Goal: Task Accomplishment & Management: Complete application form

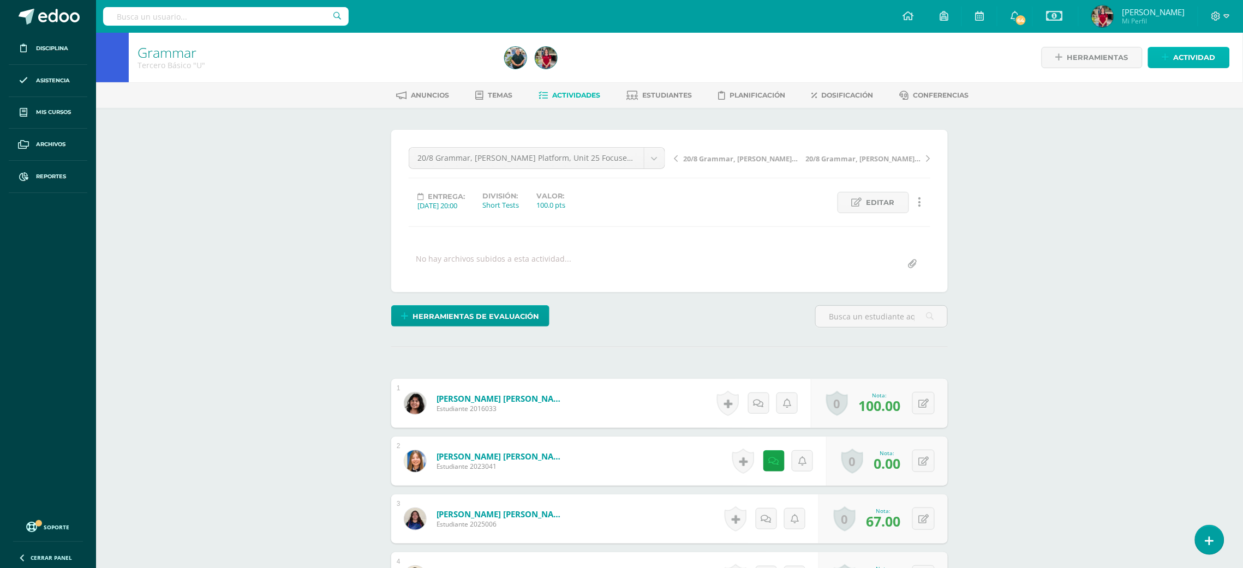
click at [1165, 54] on icon at bounding box center [1165, 57] width 7 height 9
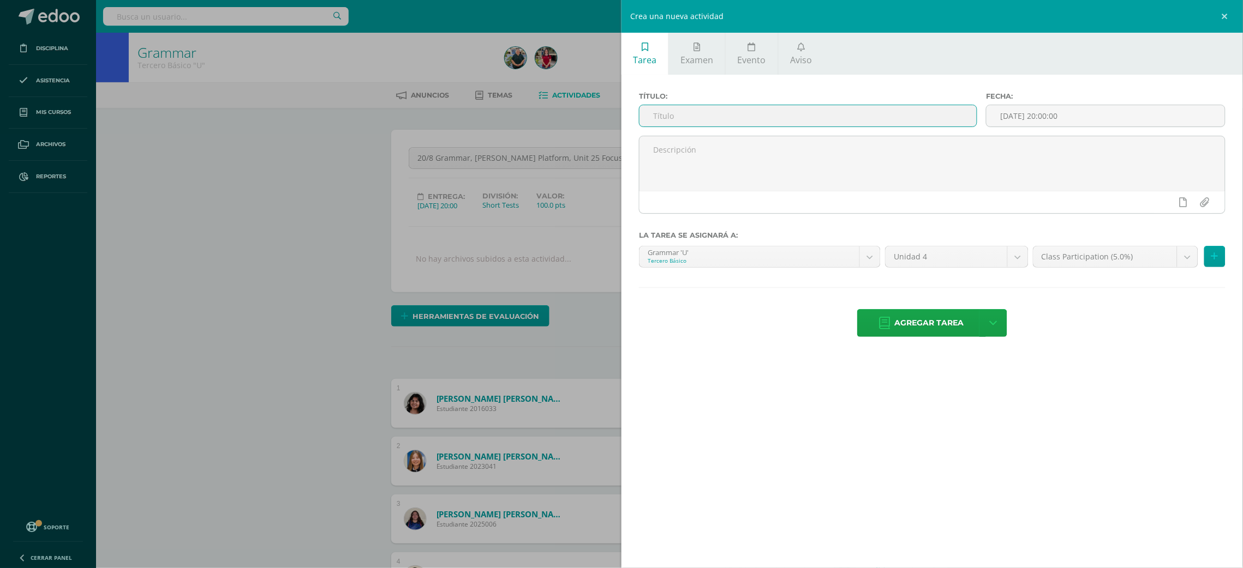
click at [948, 115] on input "text" at bounding box center [807, 115] width 337 height 21
type input "11/9 GRammar, notetaking and commands review , escape room note in the notebook"
click at [1039, 111] on input "[DATE] 20:00:00" at bounding box center [1105, 115] width 238 height 21
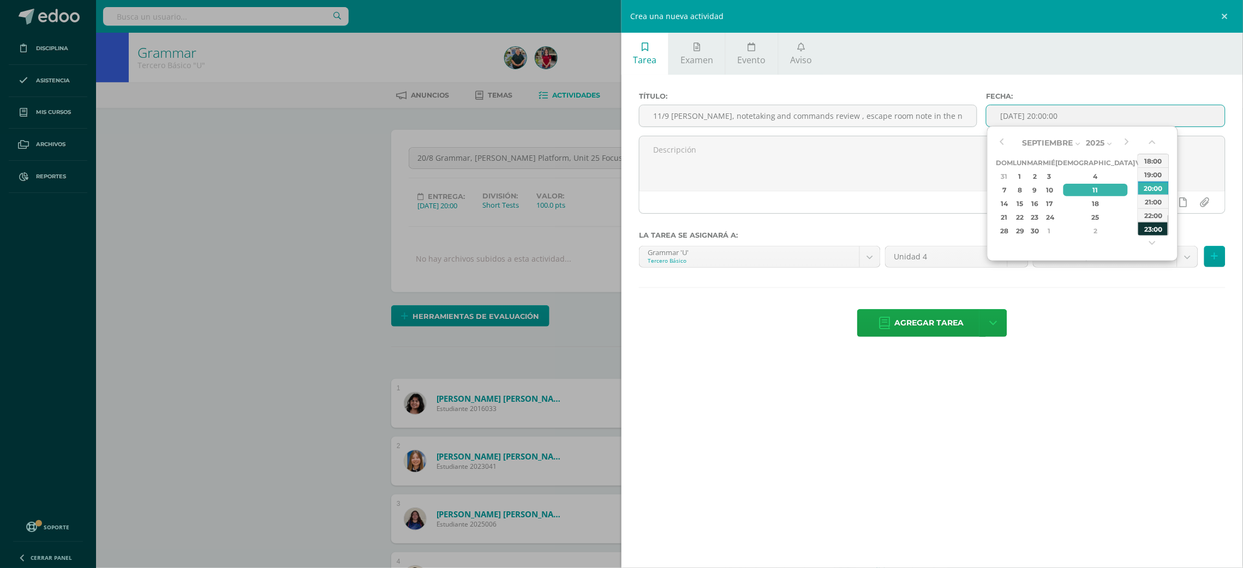
click at [1162, 232] on div "23:00" at bounding box center [1153, 229] width 31 height 14
type input "2025-09-11 23:00"
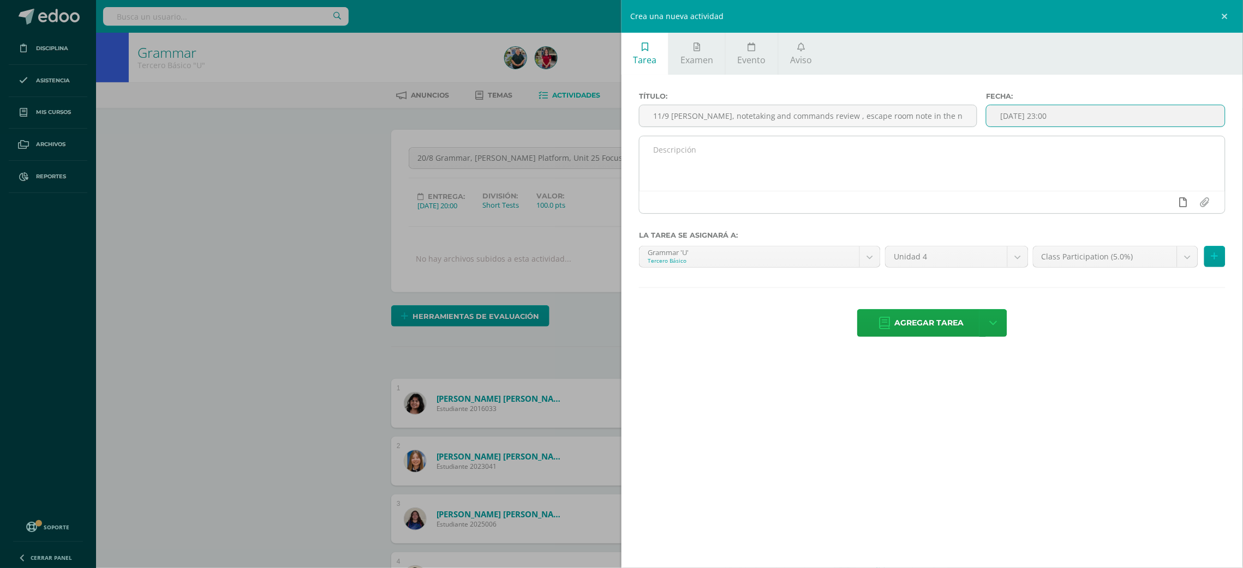
click at [1181, 206] on icon at bounding box center [1183, 202] width 8 height 10
click at [1157, 205] on icon at bounding box center [1162, 202] width 10 height 10
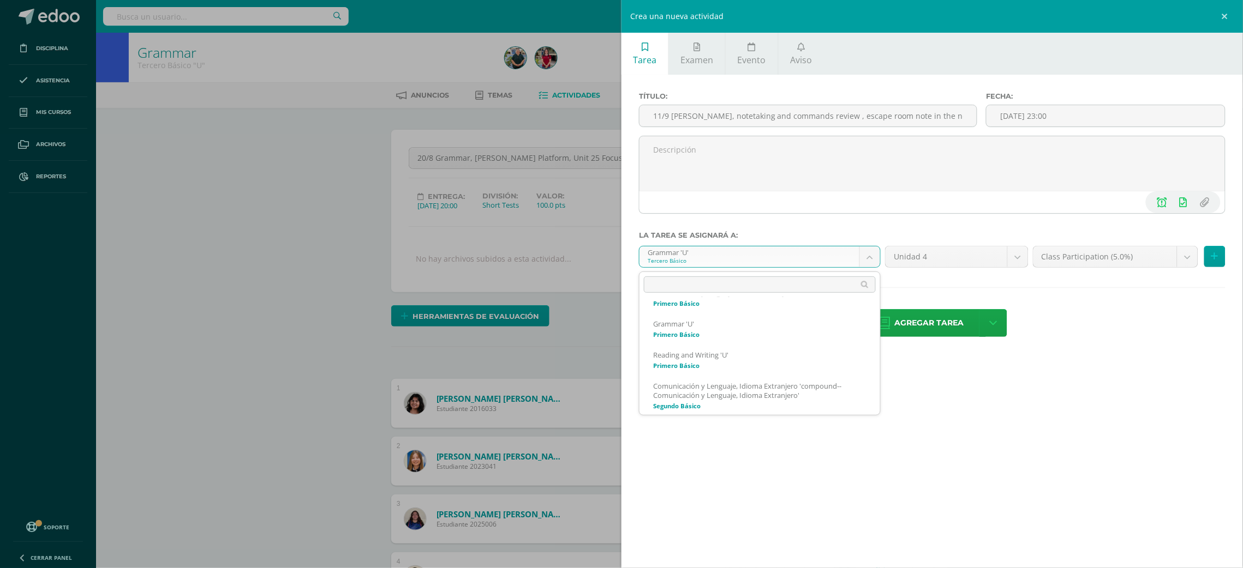
scroll to position [115, 0]
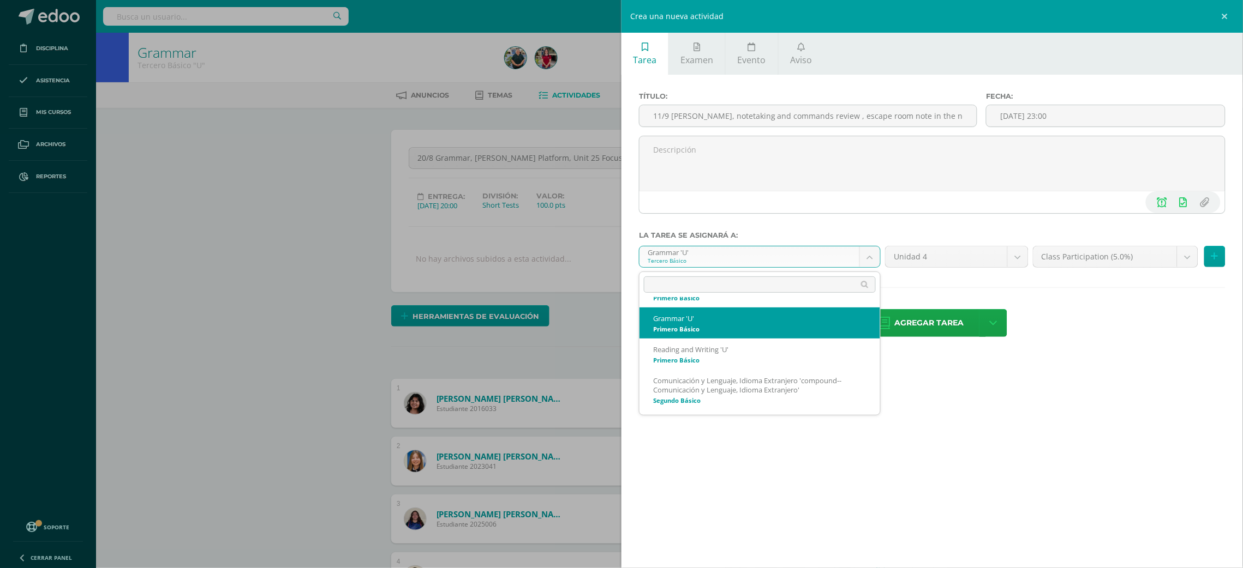
select select "200083"
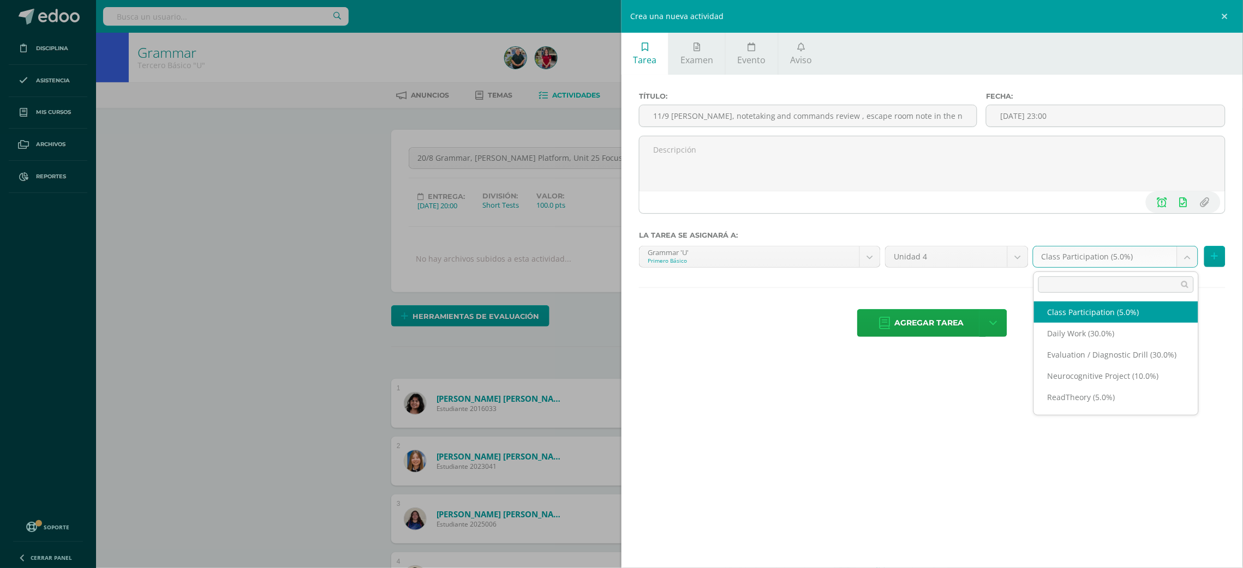
select select "202210"
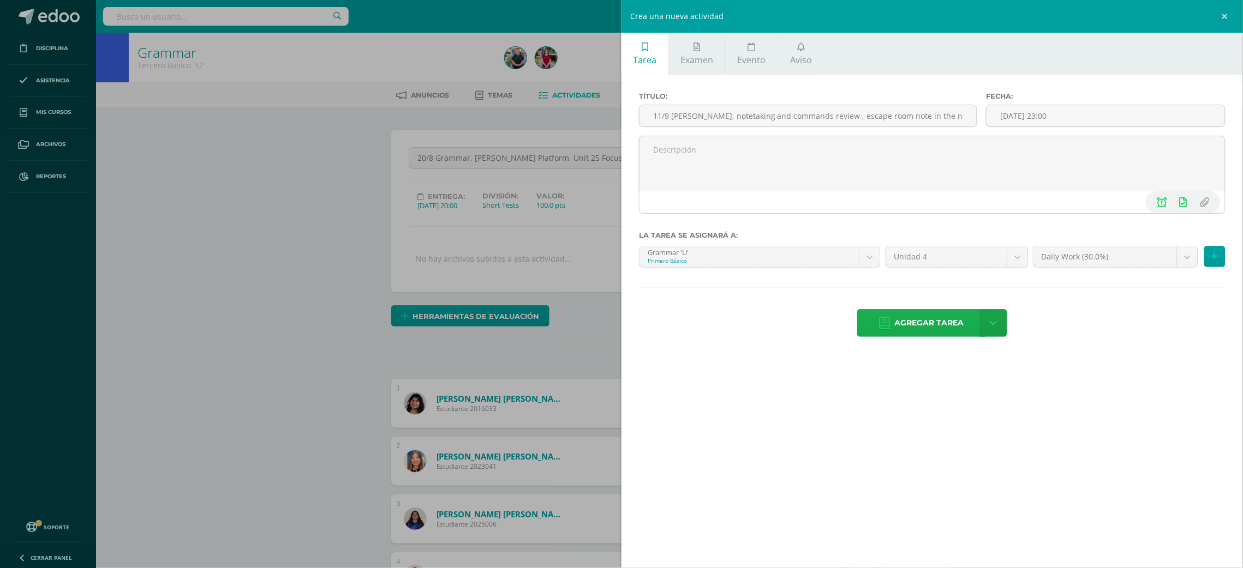
click at [900, 317] on span "Agregar tarea" at bounding box center [929, 323] width 69 height 27
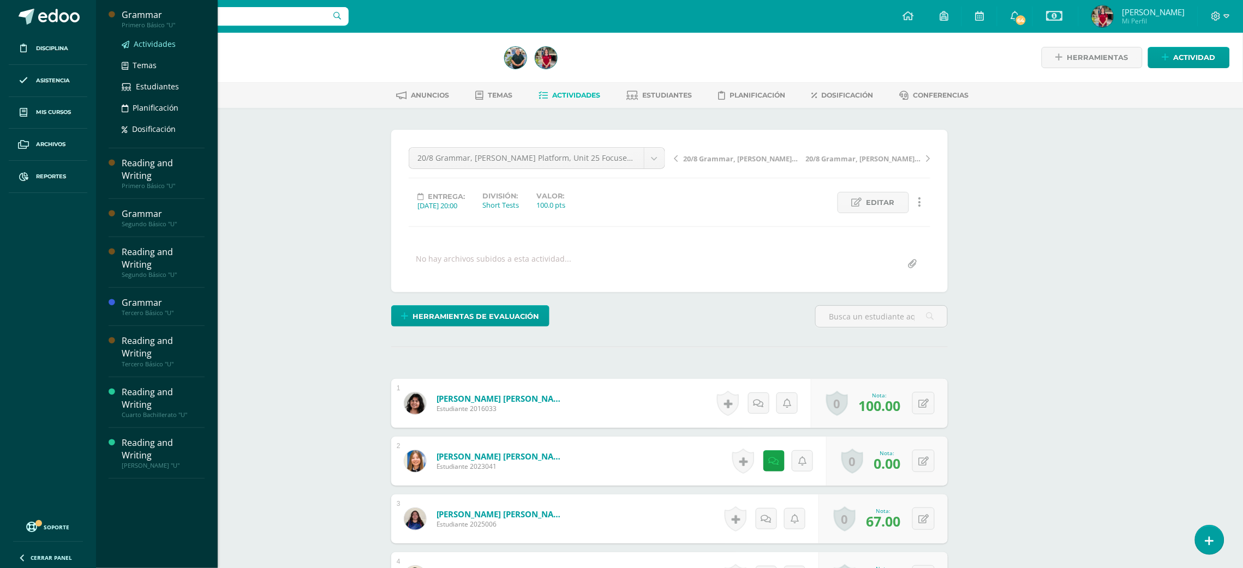
click at [140, 45] on span "Actividades" at bounding box center [155, 44] width 42 height 10
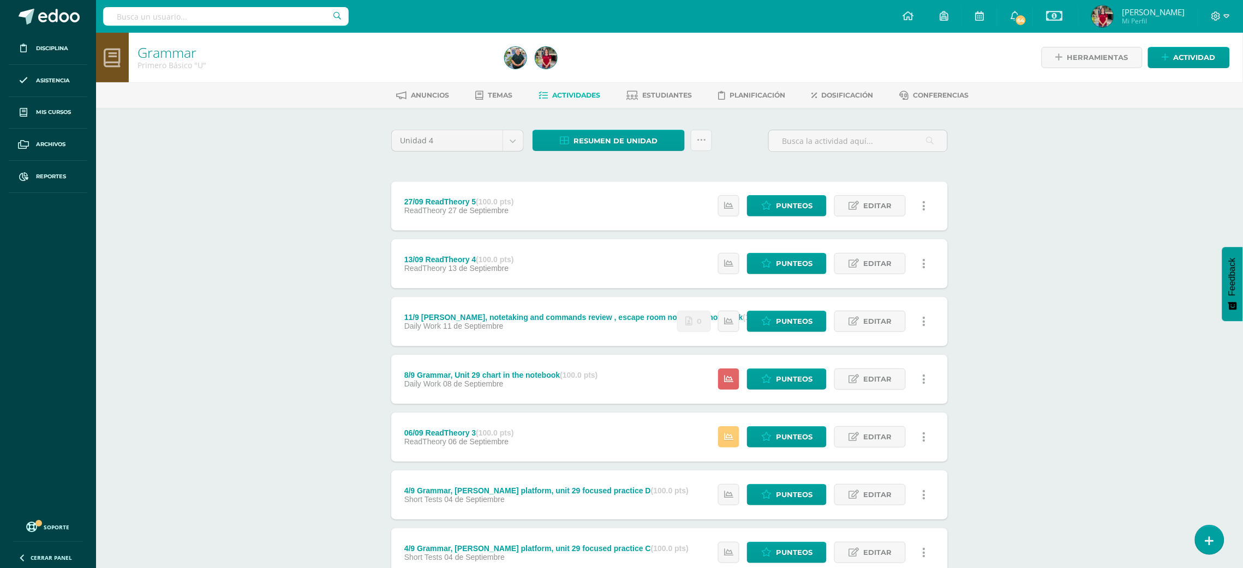
click at [1100, 321] on div "Grammar Primero Básico "U" Herramientas Detalle de asistencias Actividad Anunci…" at bounding box center [669, 426] width 1147 height 787
click at [780, 322] on span "Punteos" at bounding box center [794, 321] width 37 height 20
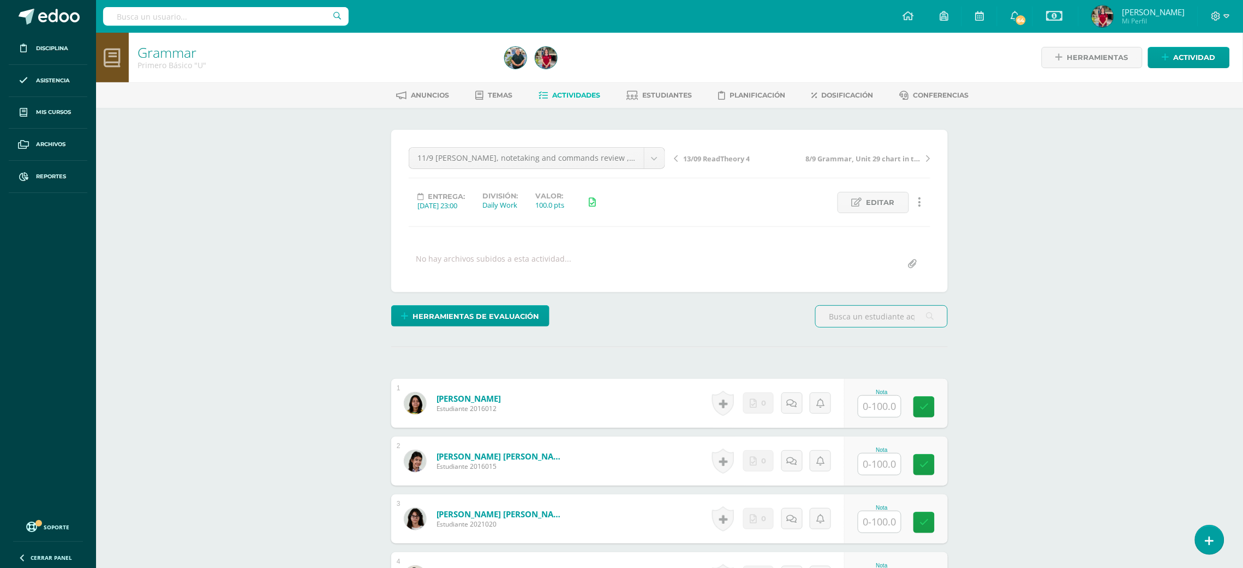
click at [871, 402] on input "text" at bounding box center [879, 406] width 43 height 21
type input "100"
type input "0"
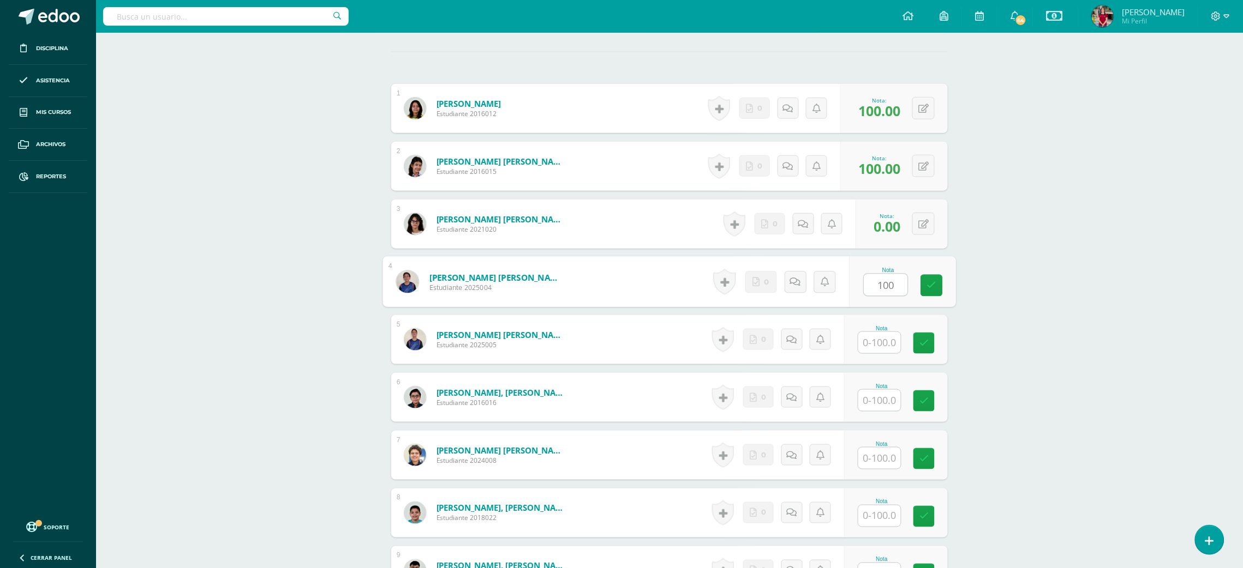
type input "100"
type input "1"
click at [892, 389] on div at bounding box center [880, 400] width 44 height 22
click at [890, 400] on input "text" at bounding box center [886, 401] width 44 height 22
type input "100"
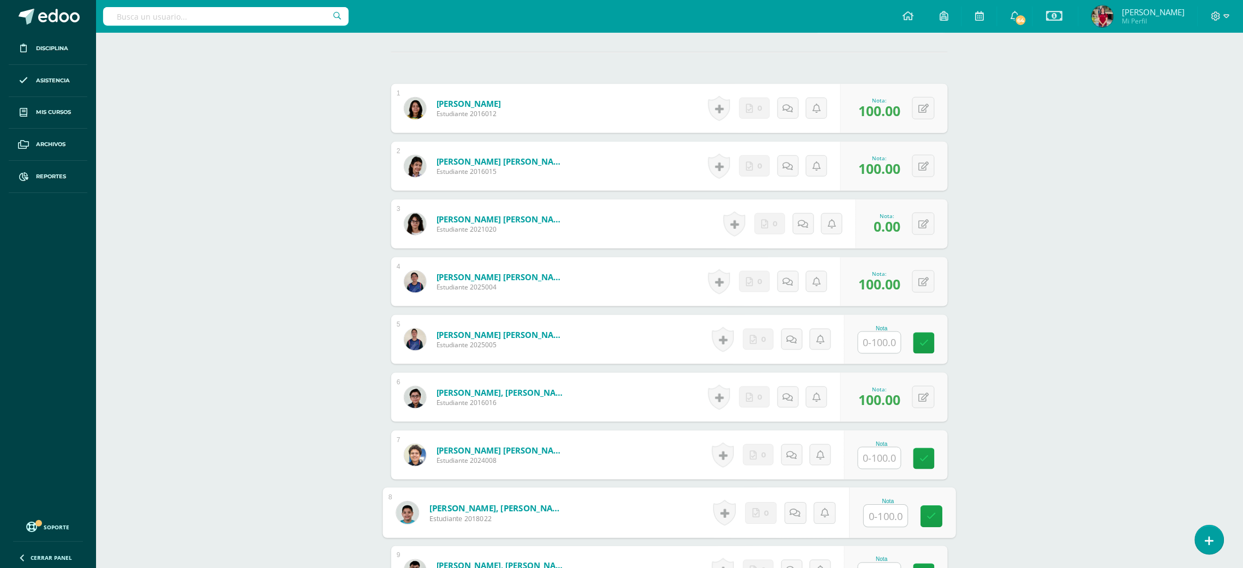
click at [869, 516] on input "text" at bounding box center [886, 517] width 44 height 22
type input "100"
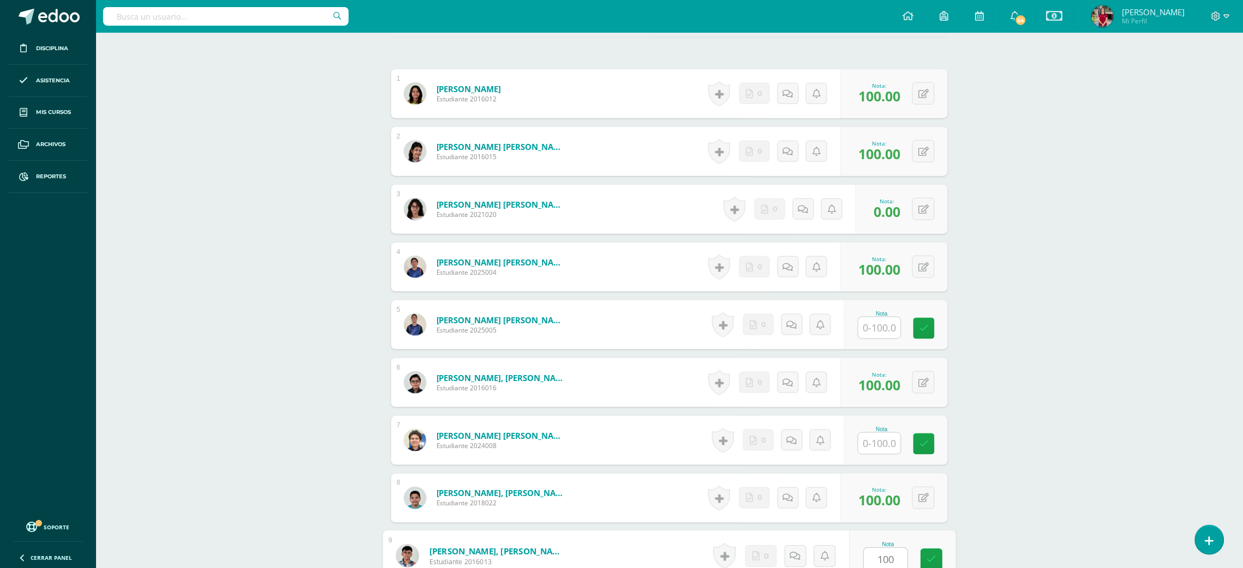
type input "100"
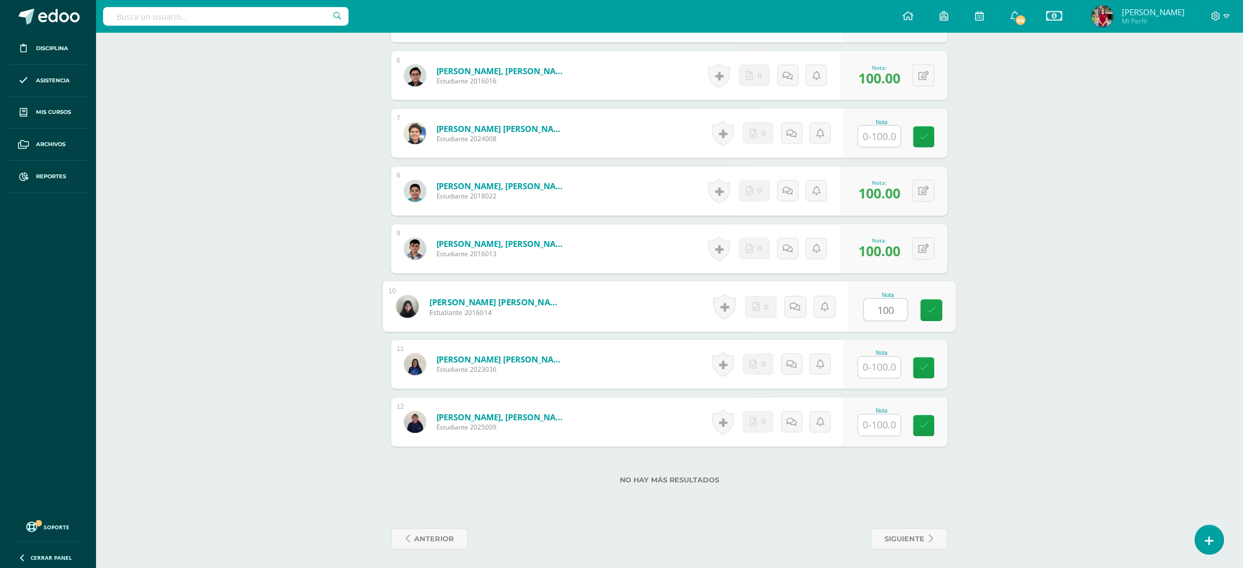
type input "100"
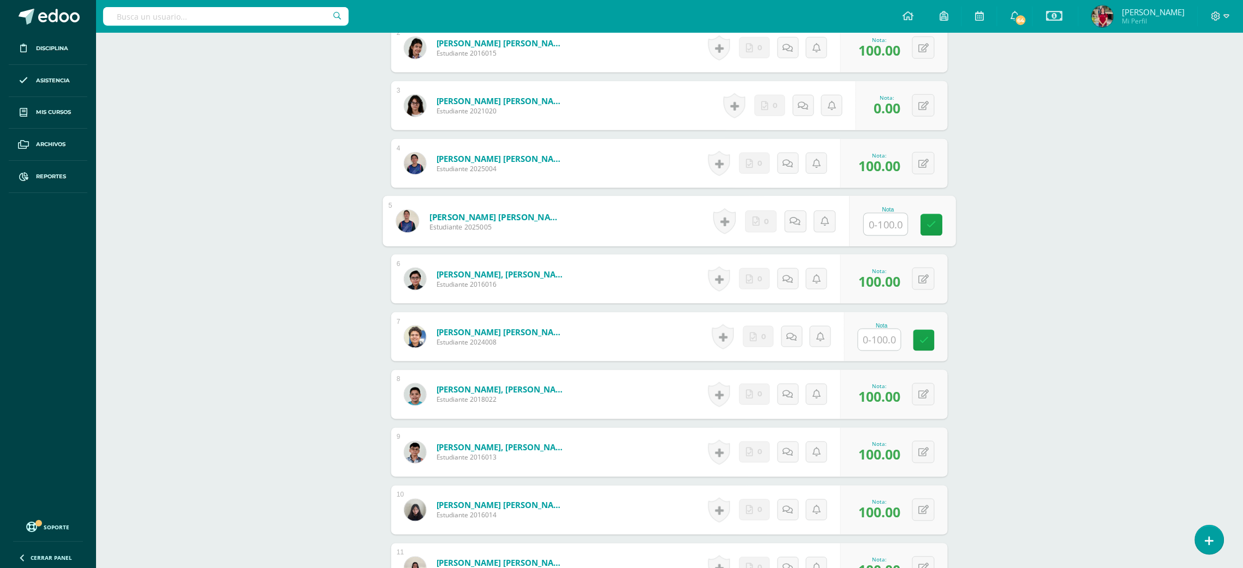
click at [878, 225] on input "text" at bounding box center [886, 225] width 44 height 22
type input "10"
click at [795, 219] on icon at bounding box center [795, 221] width 10 height 9
click at [793, 301] on textarea at bounding box center [771, 299] width 158 height 55
click at [763, 286] on textarea "I asked you to wrk properly according to the instructions" at bounding box center [771, 299] width 158 height 55
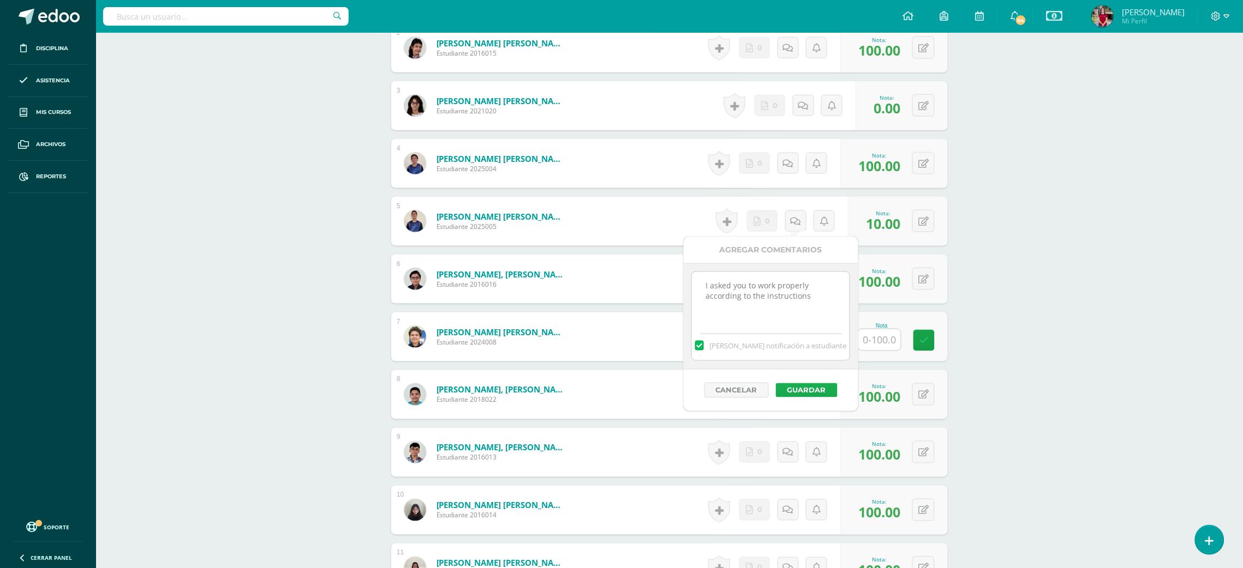
type textarea "I asked you to work properly according to the instructions"
click at [808, 389] on button "Guardar" at bounding box center [807, 390] width 62 height 14
click at [871, 344] on input "text" at bounding box center [879, 339] width 43 height 21
type input "100"
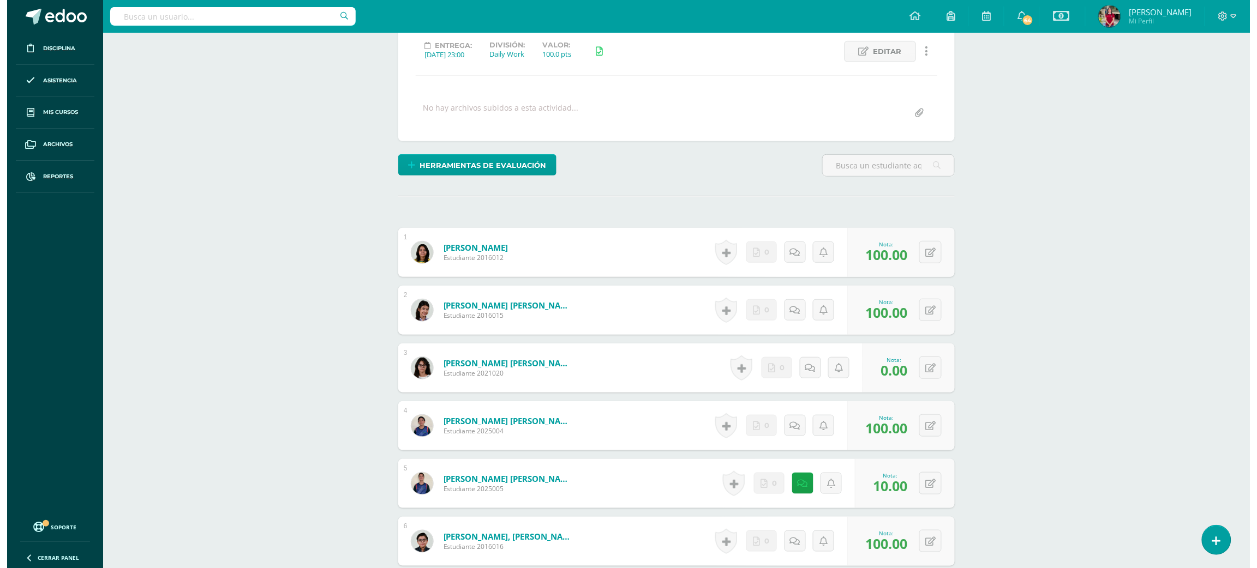
scroll to position [0, 0]
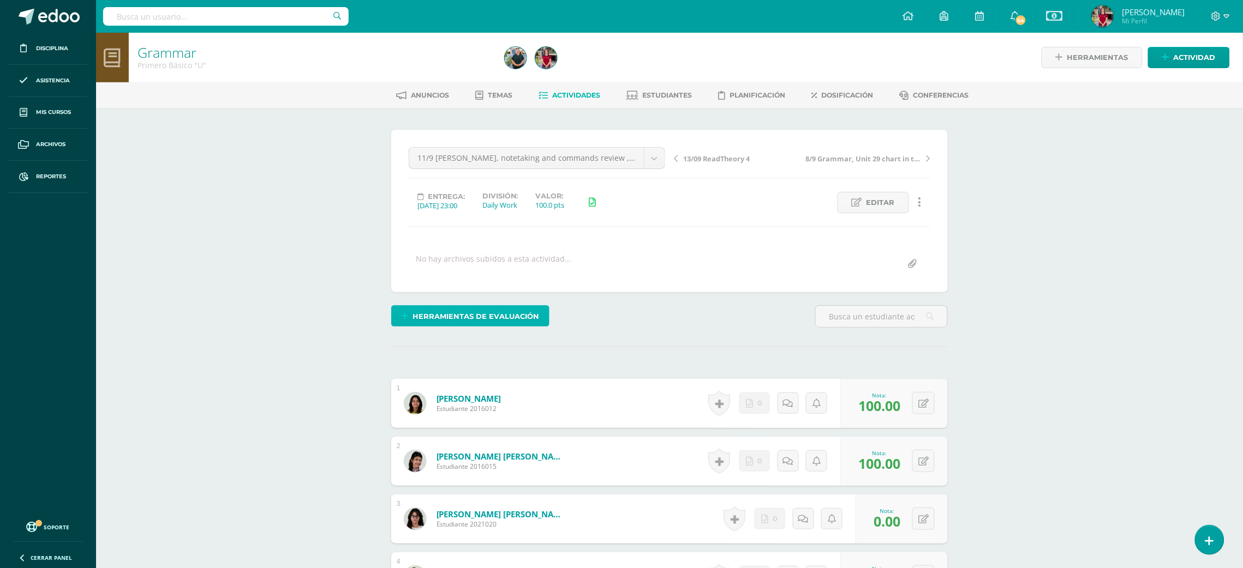
click at [506, 313] on span "Herramientas de evaluación" at bounding box center [476, 317] width 127 height 20
click at [502, 261] on link "Puntos Extra" at bounding box center [499, 262] width 109 height 17
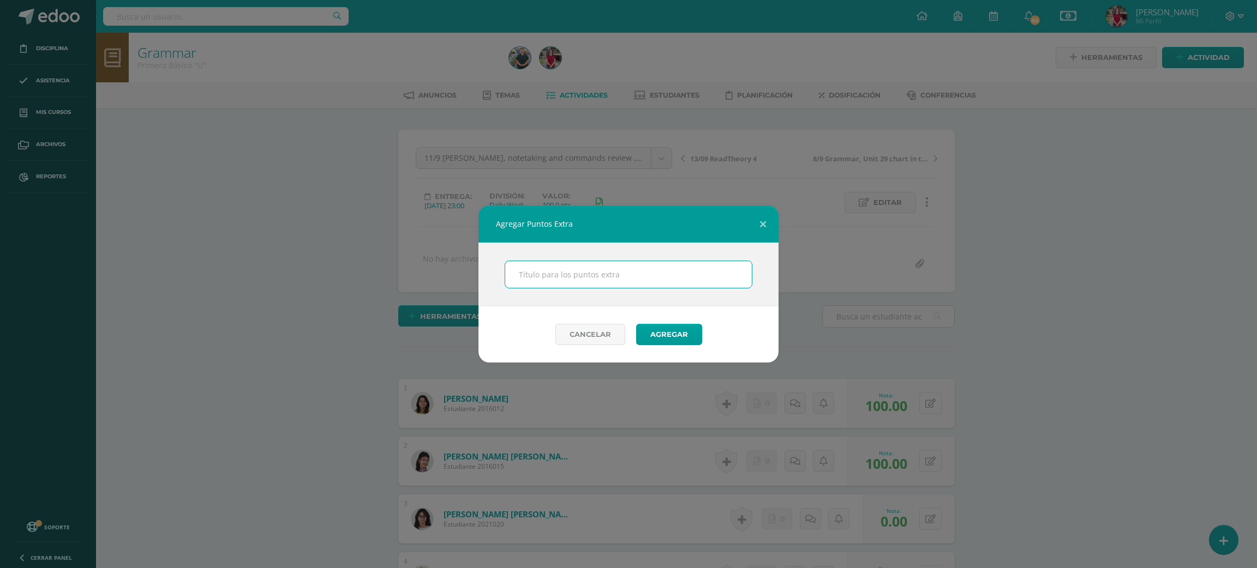
click at [554, 277] on input "text" at bounding box center [628, 274] width 247 height 27
type input "levels"
click at [660, 338] on button "Agregar" at bounding box center [669, 334] width 66 height 21
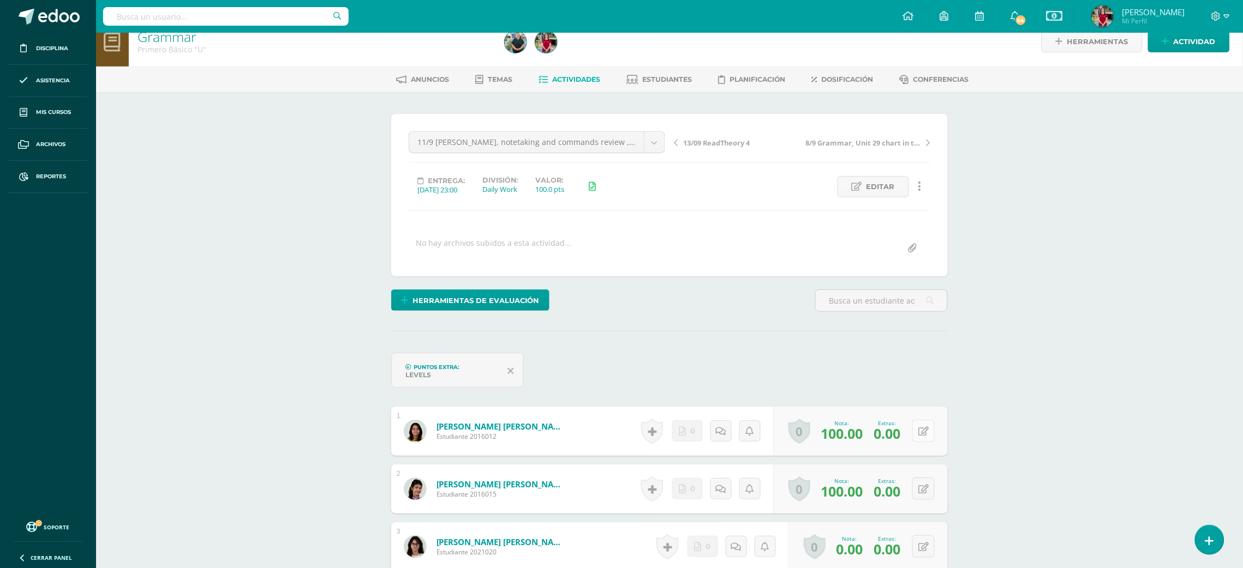
click at [922, 432] on button at bounding box center [923, 431] width 22 height 22
click at [862, 428] on input "0.00" at bounding box center [860, 435] width 44 height 22
drag, startPoint x: 872, startPoint y: 431, endPoint x: 832, endPoint y: 434, distance: 39.9
click at [832, 434] on div "Nota 100.00 Extras: 0.00" at bounding box center [863, 431] width 183 height 51
type input "7"
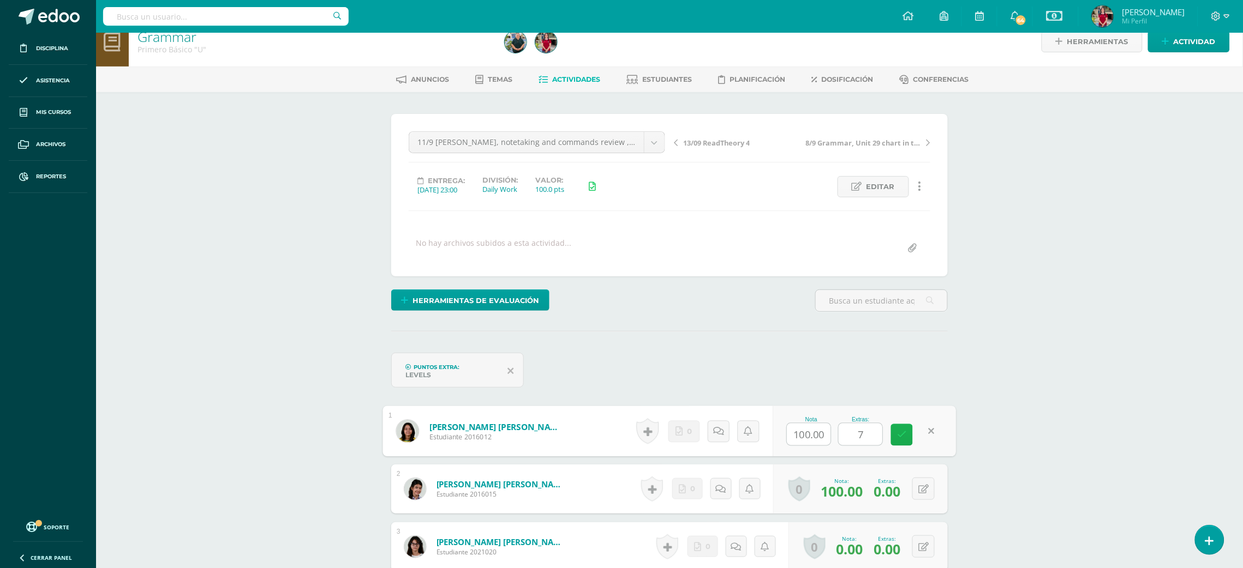
click at [898, 425] on link at bounding box center [902, 435] width 22 height 22
click at [924, 490] on icon at bounding box center [923, 489] width 10 height 9
drag, startPoint x: 872, startPoint y: 491, endPoint x: 831, endPoint y: 498, distance: 41.4
click at [831, 498] on div "Nota 100.00 Extras: 0.00" at bounding box center [863, 489] width 183 height 51
type input "7"
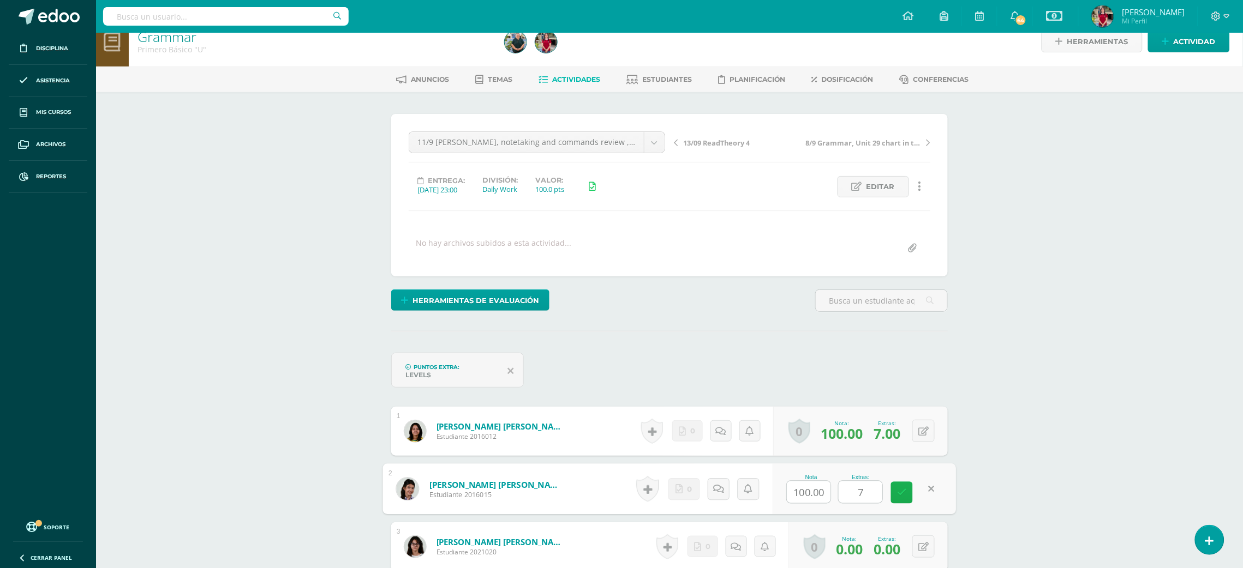
click at [904, 497] on link at bounding box center [902, 493] width 22 height 22
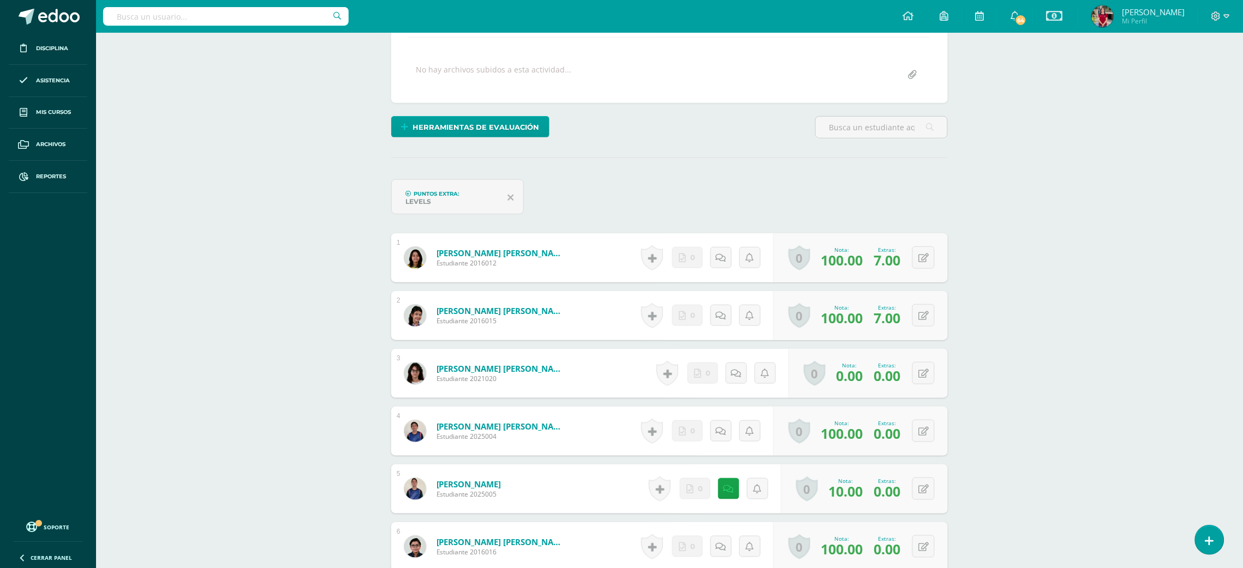
scroll to position [219, 0]
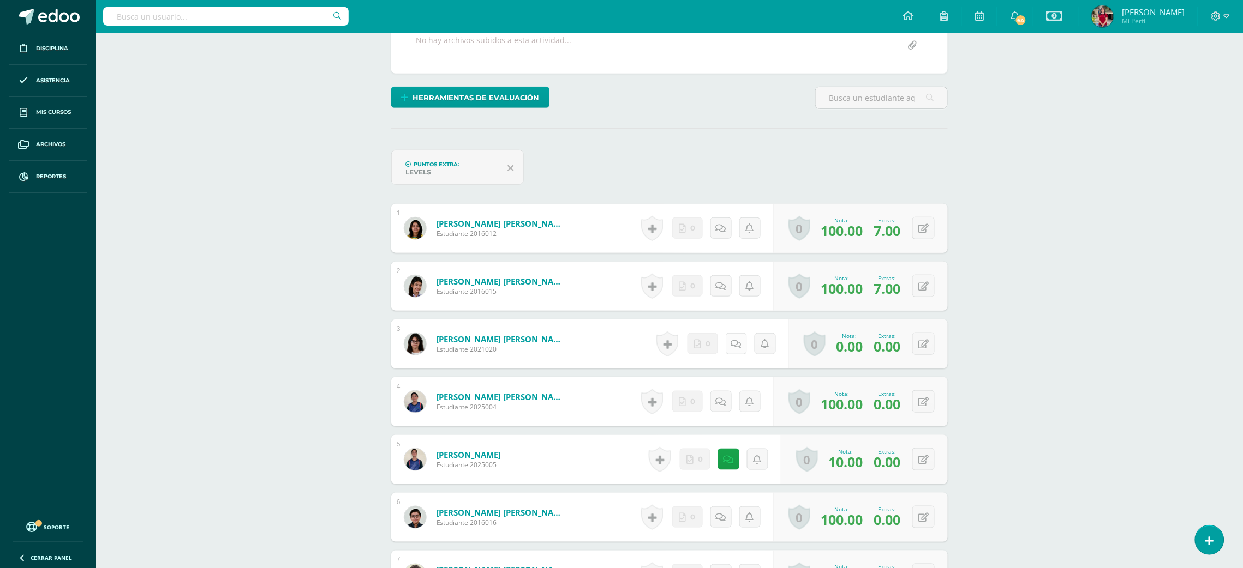
click at [732, 346] on icon at bounding box center [736, 344] width 10 height 9
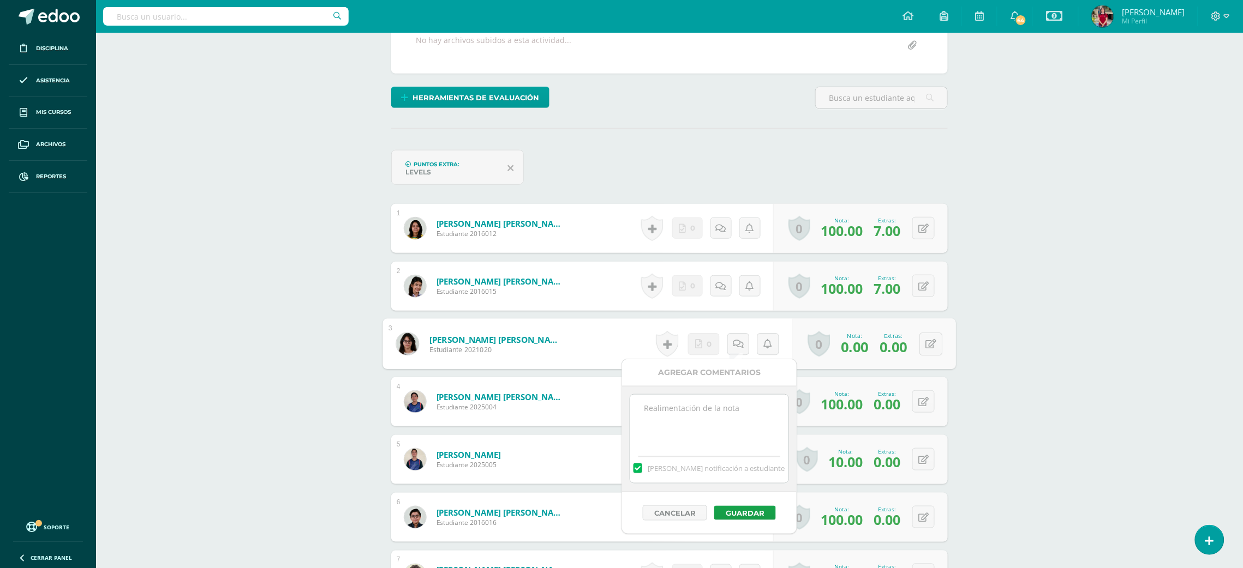
click at [730, 423] on textarea at bounding box center [709, 422] width 158 height 55
type textarea "Absent"
click at [757, 516] on button "Guardar" at bounding box center [745, 513] width 62 height 14
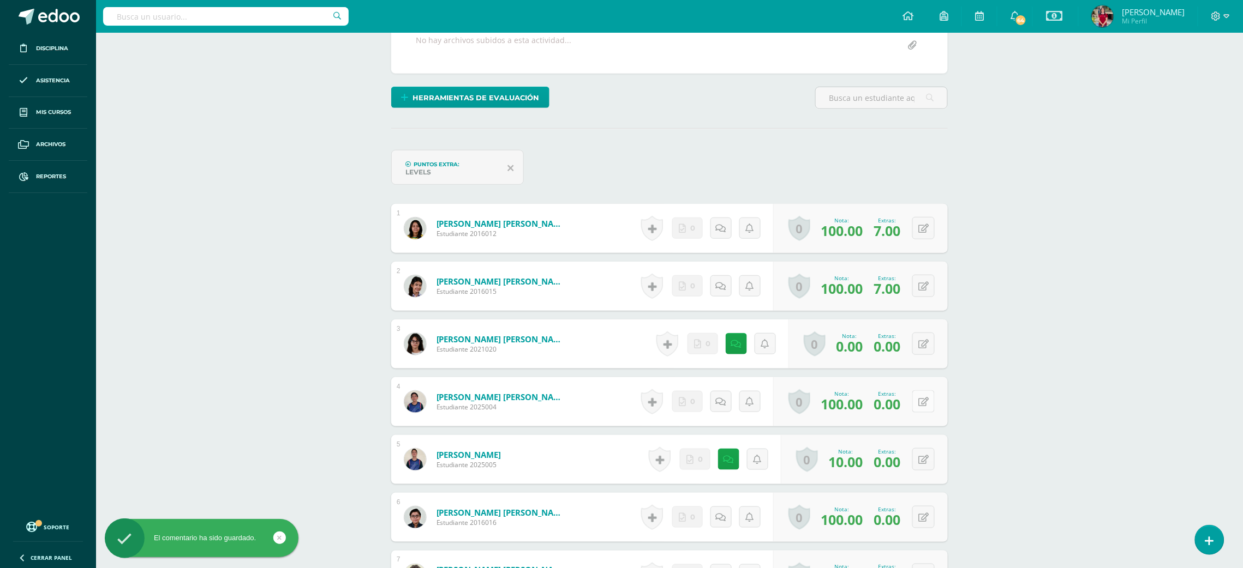
click at [925, 403] on icon at bounding box center [923, 402] width 10 height 9
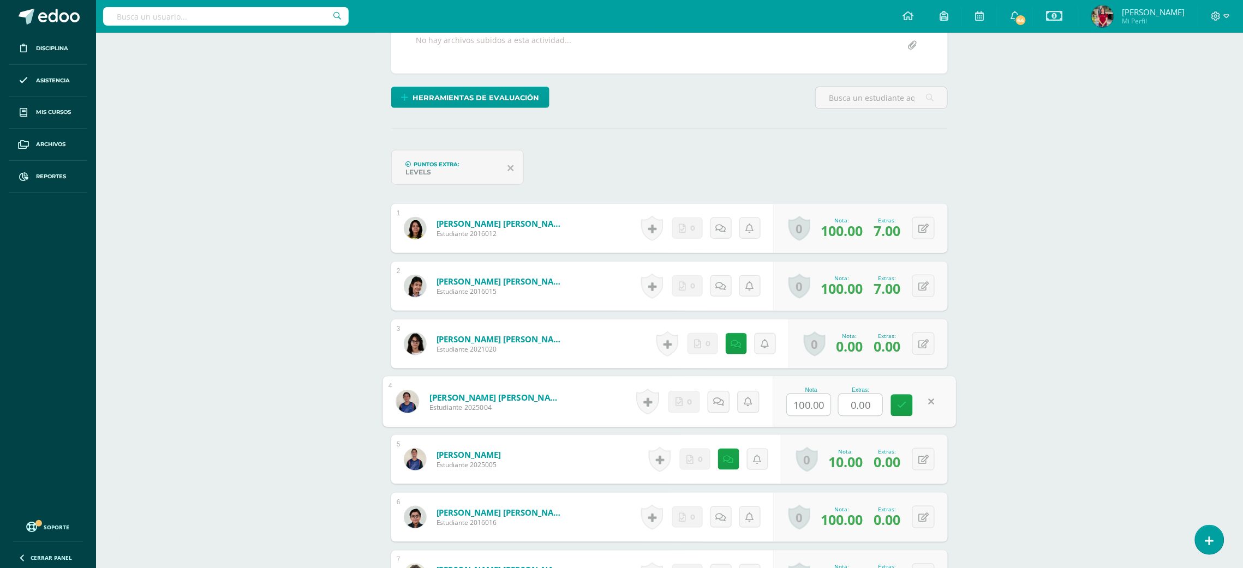
drag, startPoint x: 874, startPoint y: 404, endPoint x: 771, endPoint y: 403, distance: 103.7
click at [771, 403] on form "[PERSON_NAME] [PERSON_NAME] Estudiante 2025004 Nota 100.00 Extras: 0.00" at bounding box center [669, 402] width 573 height 51
type input "8"
click at [898, 404] on icon at bounding box center [902, 405] width 10 height 9
click at [924, 459] on button at bounding box center [923, 459] width 22 height 22
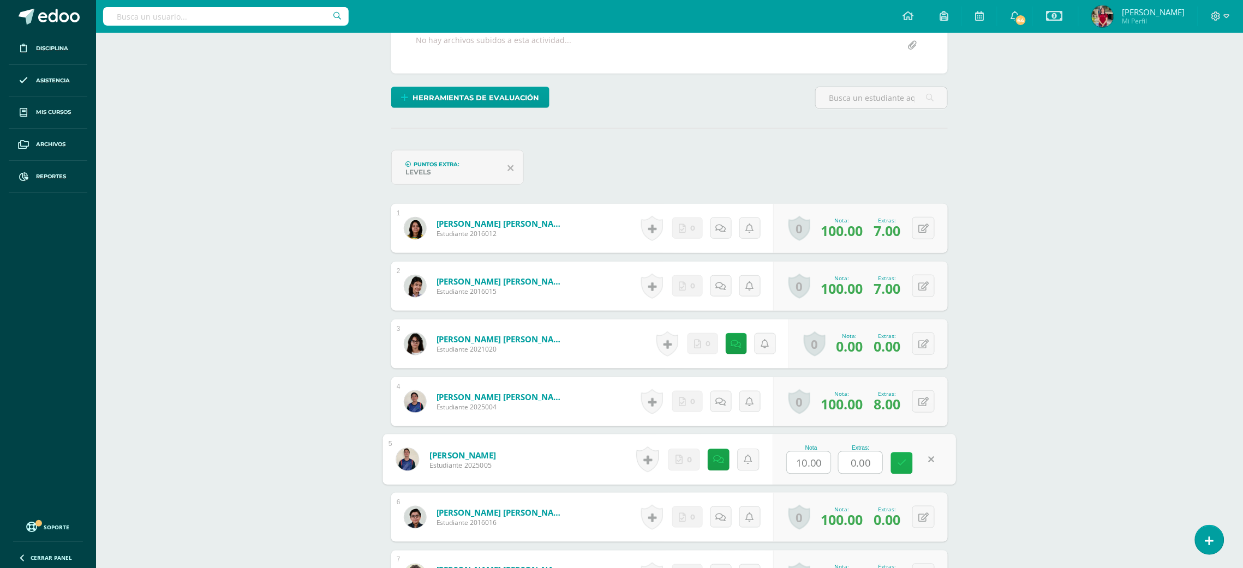
click at [906, 459] on icon at bounding box center [902, 463] width 10 height 9
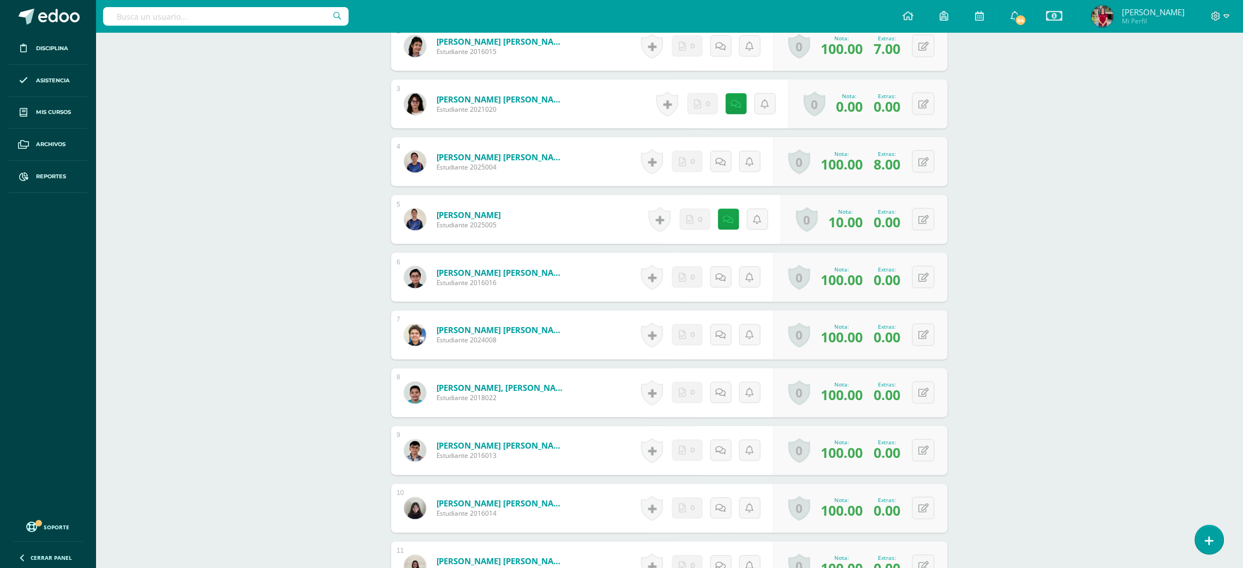
scroll to position [484, 0]
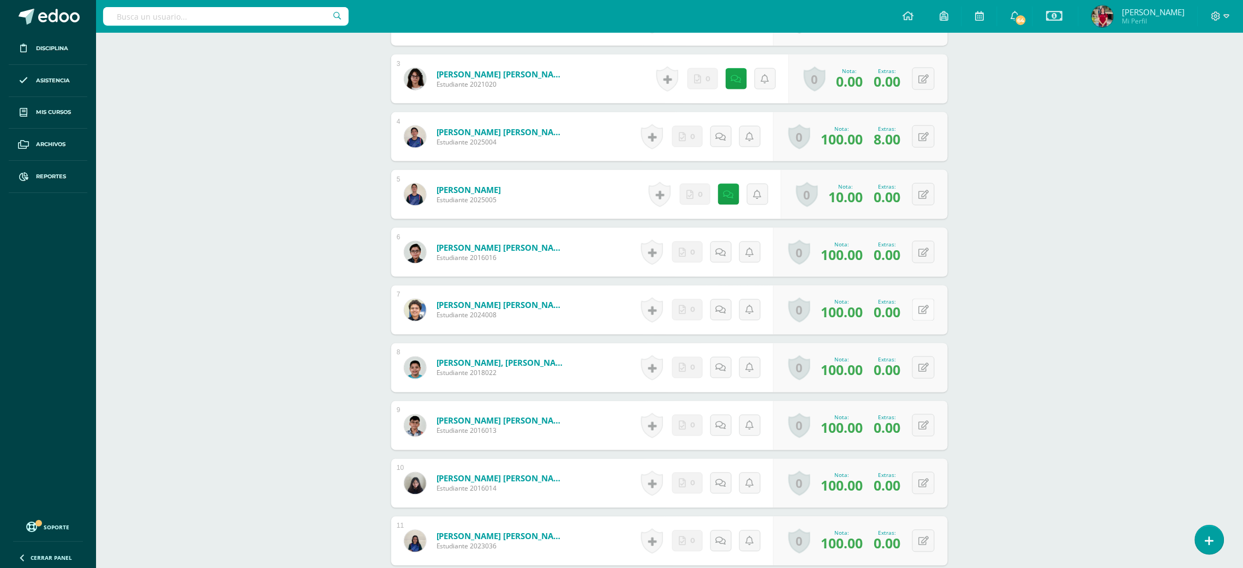
click at [925, 312] on icon at bounding box center [923, 310] width 10 height 9
drag, startPoint x: 873, startPoint y: 312, endPoint x: 793, endPoint y: 317, distance: 80.4
click at [793, 317] on div "Nota 100.00 Extras: 0.00" at bounding box center [863, 310] width 183 height 51
type input "5"
click at [904, 319] on link at bounding box center [902, 314] width 22 height 22
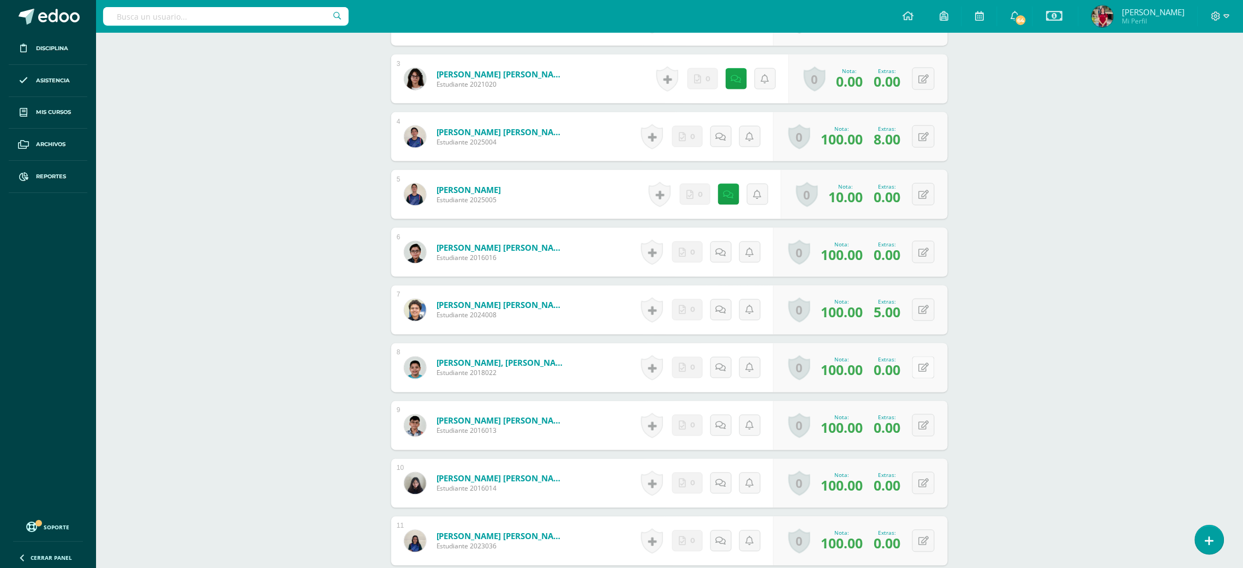
click at [924, 369] on button at bounding box center [923, 368] width 22 height 22
drag, startPoint x: 875, startPoint y: 376, endPoint x: 764, endPoint y: 364, distance: 111.9
click at [764, 364] on form "[PERSON_NAME], [PERSON_NAME] Estudiante 2018022 Nota 100.00 Extras: 0.00" at bounding box center [669, 368] width 573 height 51
type input "8"
click at [902, 368] on icon at bounding box center [902, 371] width 10 height 9
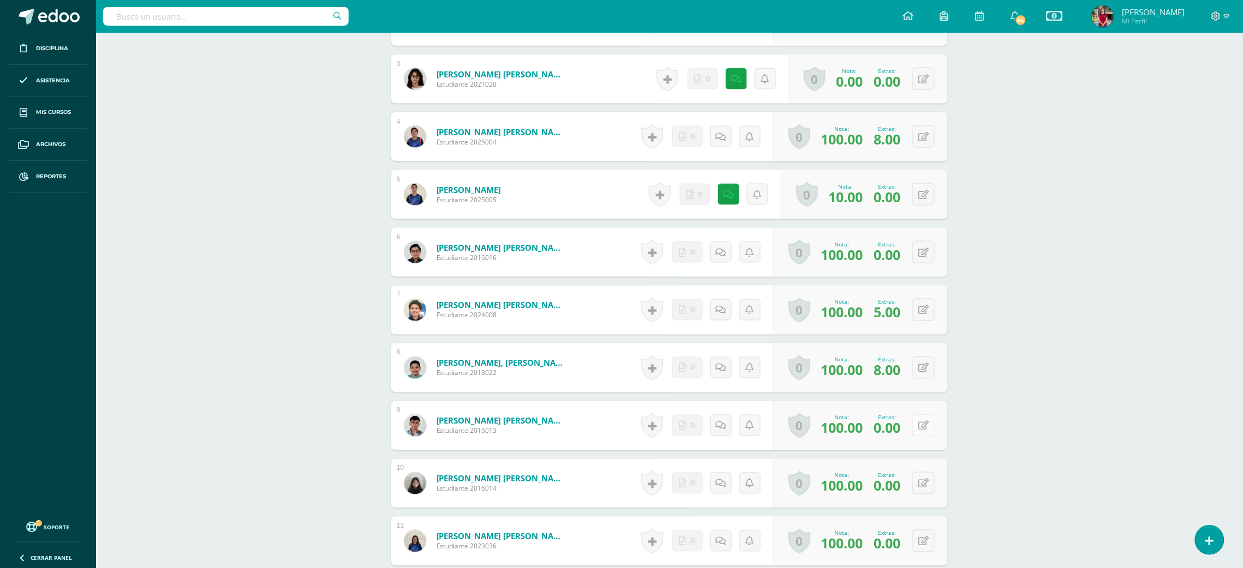
click at [924, 424] on button at bounding box center [923, 426] width 22 height 22
drag, startPoint x: 873, startPoint y: 423, endPoint x: 788, endPoint y: 424, distance: 85.1
click at [788, 424] on div "Nota 100.00 Extras: 0.00" at bounding box center [863, 426] width 183 height 51
type input "8"
click at [900, 430] on icon at bounding box center [902, 429] width 10 height 9
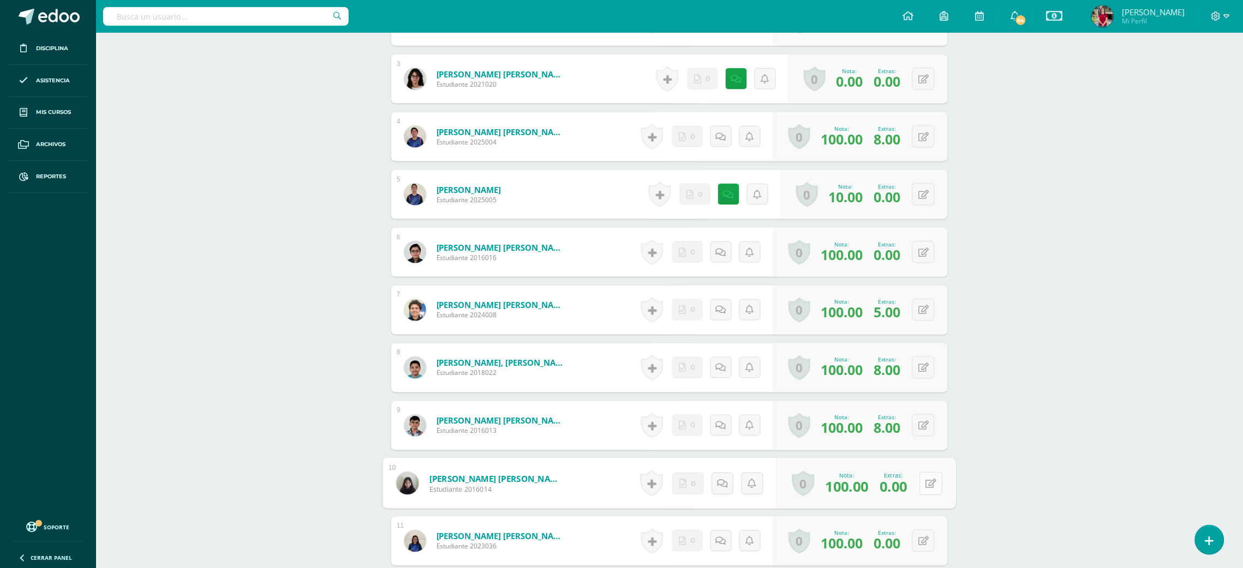
click at [921, 486] on button at bounding box center [930, 483] width 23 height 23
drag, startPoint x: 870, startPoint y: 481, endPoint x: 813, endPoint y: 484, distance: 56.3
click at [813, 484] on div "Nota 100.00 Extras: 0.00" at bounding box center [863, 484] width 183 height 51
type input "7"
click at [896, 491] on link at bounding box center [902, 488] width 22 height 22
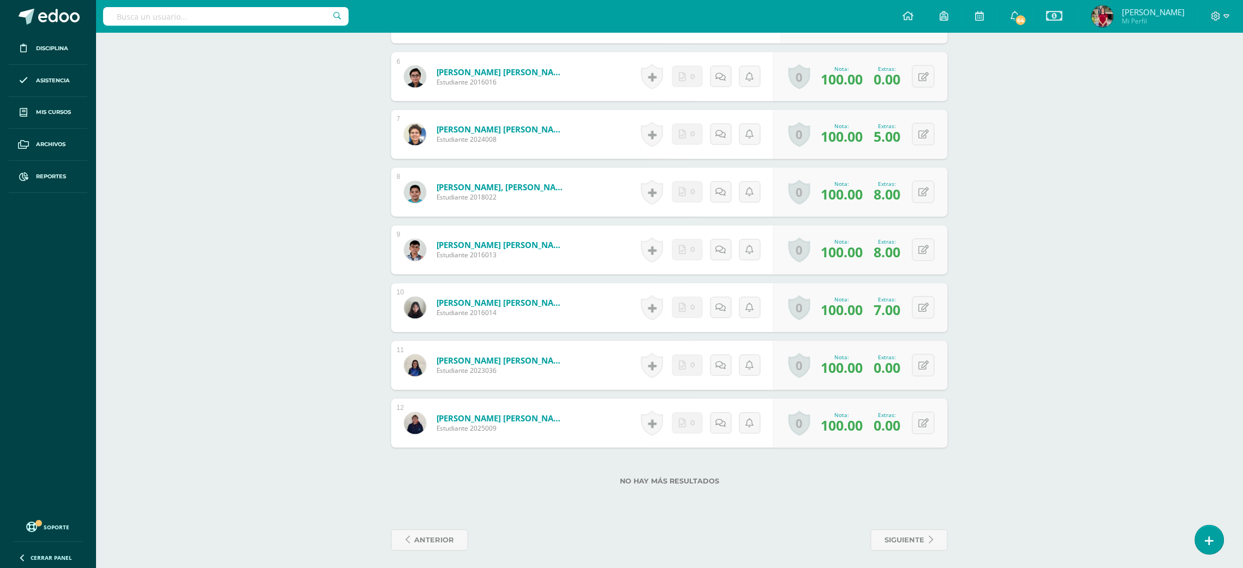
scroll to position [661, 0]
click at [927, 360] on icon at bounding box center [923, 364] width 10 height 9
drag, startPoint x: 872, startPoint y: 368, endPoint x: 764, endPoint y: 371, distance: 108.0
click at [764, 371] on form "[PERSON_NAME] [PERSON_NAME] Estudiante 2023036 Nota 100.00 Extras: 0.00" at bounding box center [669, 364] width 573 height 51
type input "7"
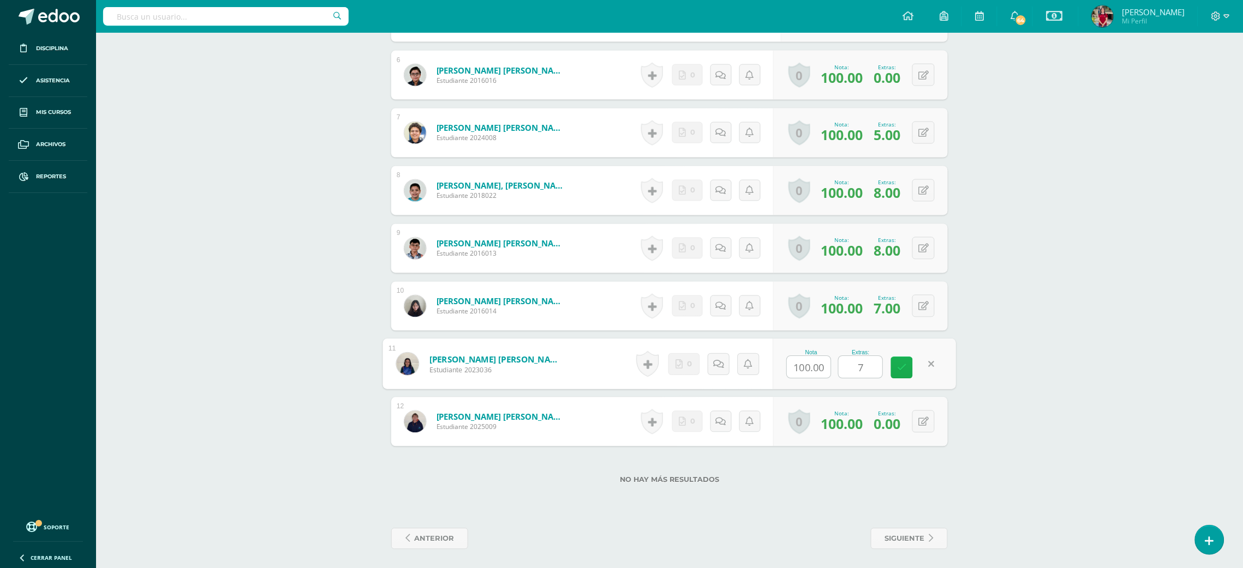
click at [909, 371] on link at bounding box center [902, 368] width 22 height 22
click at [928, 427] on button at bounding box center [923, 422] width 22 height 22
drag, startPoint x: 879, startPoint y: 422, endPoint x: 764, endPoint y: 429, distance: 115.3
click at [764, 429] on form "[PERSON_NAME] [PERSON_NAME] Estudiante 2025009 Nota 100.00 Extras: 0.00" at bounding box center [669, 422] width 573 height 51
type input "7"
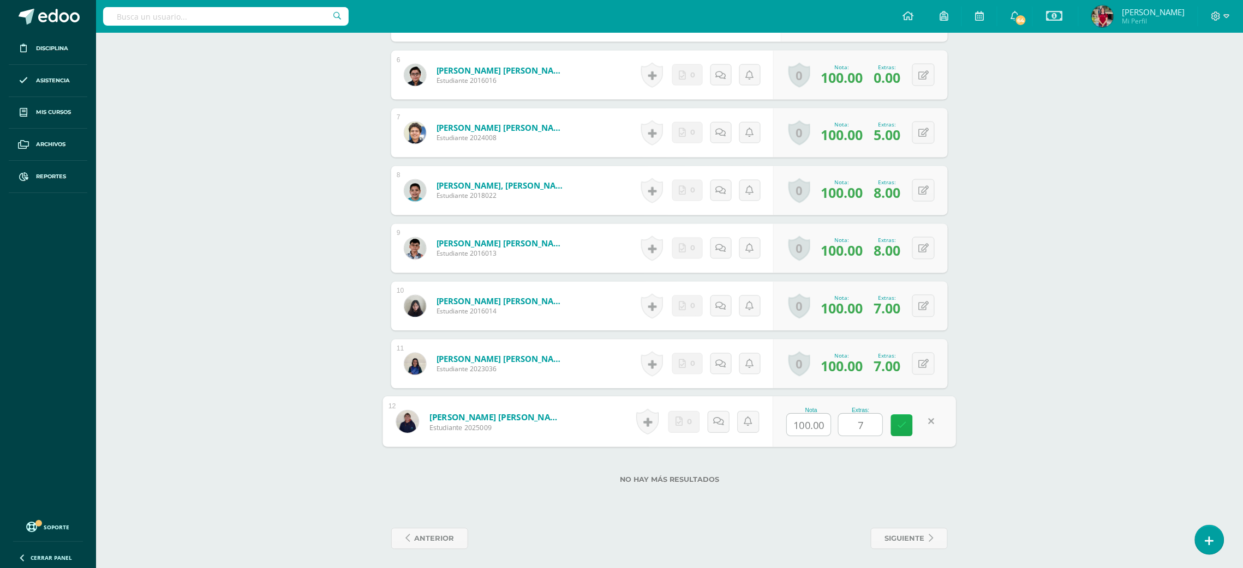
click at [904, 428] on icon at bounding box center [902, 425] width 10 height 9
click at [919, 73] on button at bounding box center [923, 75] width 22 height 22
drag, startPoint x: 874, startPoint y: 80, endPoint x: 843, endPoint y: 84, distance: 31.3
click at [843, 84] on input "0.00" at bounding box center [860, 79] width 44 height 22
type input "8"
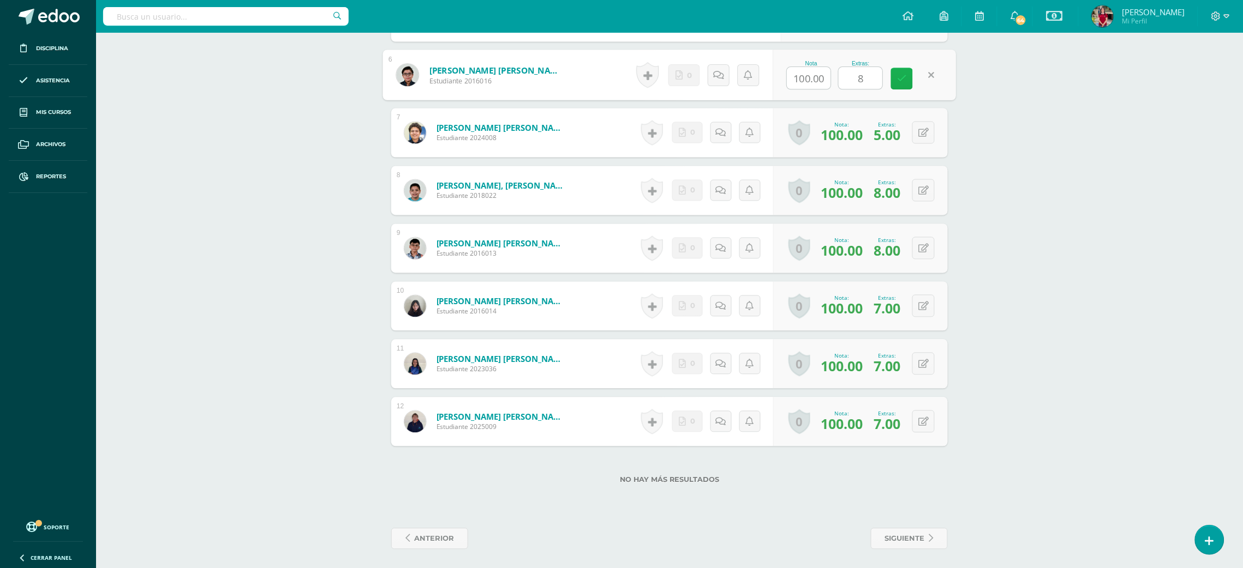
click at [908, 77] on link at bounding box center [902, 79] width 22 height 22
